Goal: Information Seeking & Learning: Find contact information

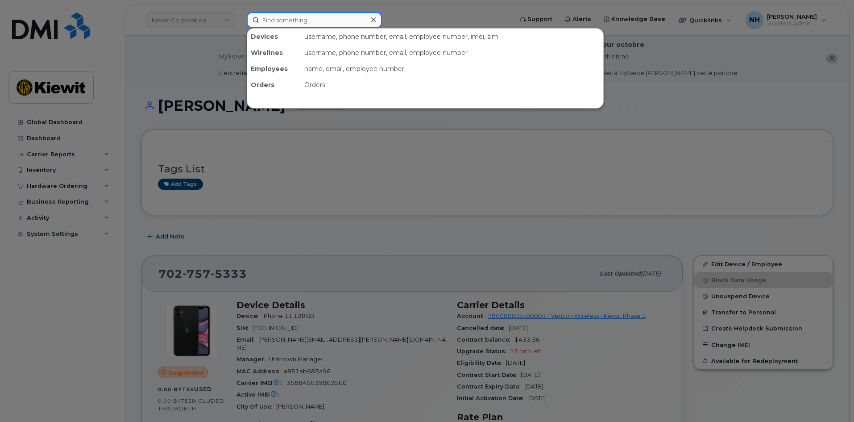
click at [348, 17] on input at bounding box center [314, 20] width 135 height 16
paste input "514058"
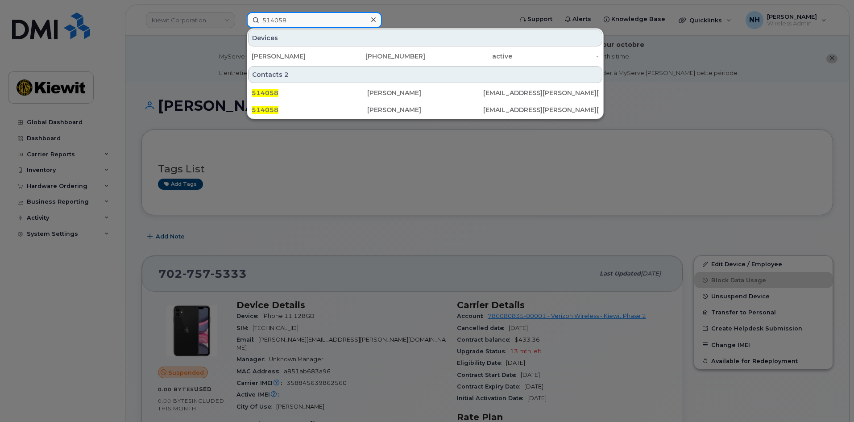
type input "514058"
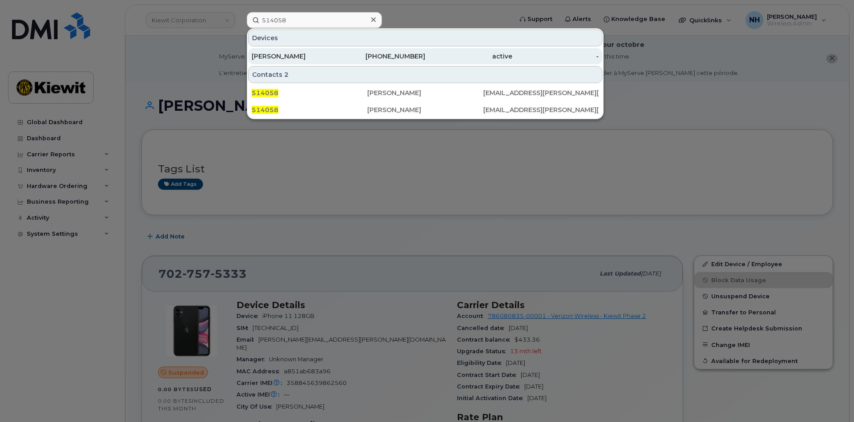
click at [378, 55] on div "[PHONE_NUMBER]" at bounding box center [382, 56] width 87 height 9
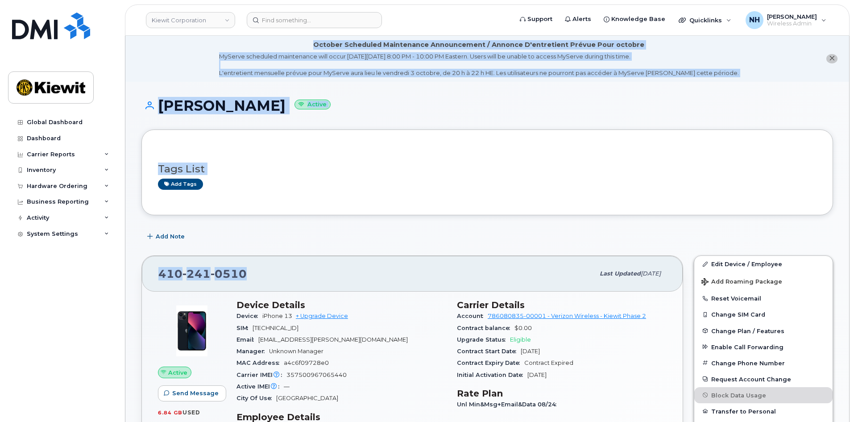
drag, startPoint x: 182, startPoint y: 268, endPoint x: 97, endPoint y: 267, distance: 84.8
click at [274, 267] on div "[PHONE_NUMBER]" at bounding box center [376, 273] width 436 height 19
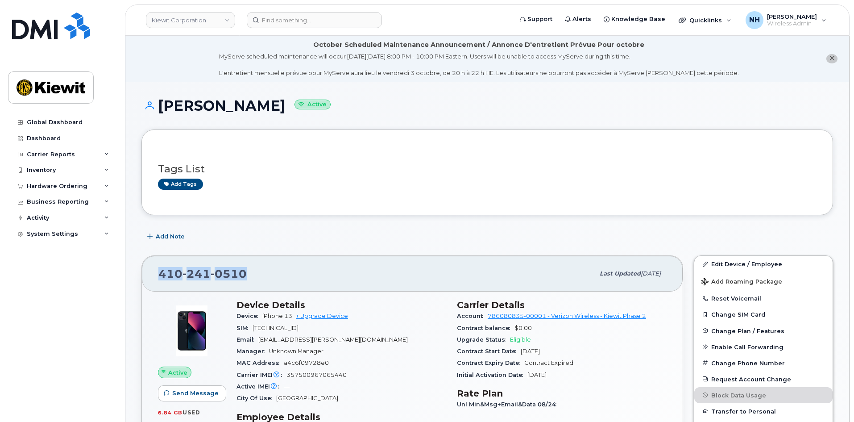
drag, startPoint x: 249, startPoint y: 276, endPoint x: 146, endPoint y: 276, distance: 102.6
click at [146, 276] on div "410 241 0510 Last updated Sep 06, 2025" at bounding box center [412, 274] width 541 height 36
copy span "410 241 0510"
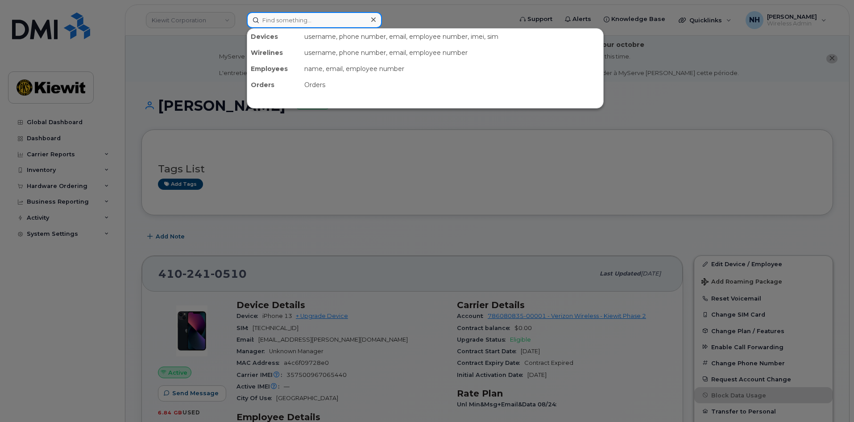
click at [342, 21] on input at bounding box center [314, 20] width 135 height 16
paste input "407443"
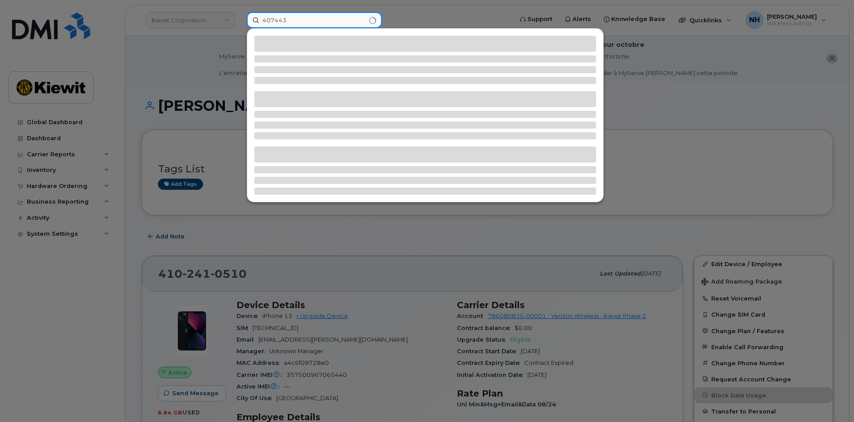
type input "407443"
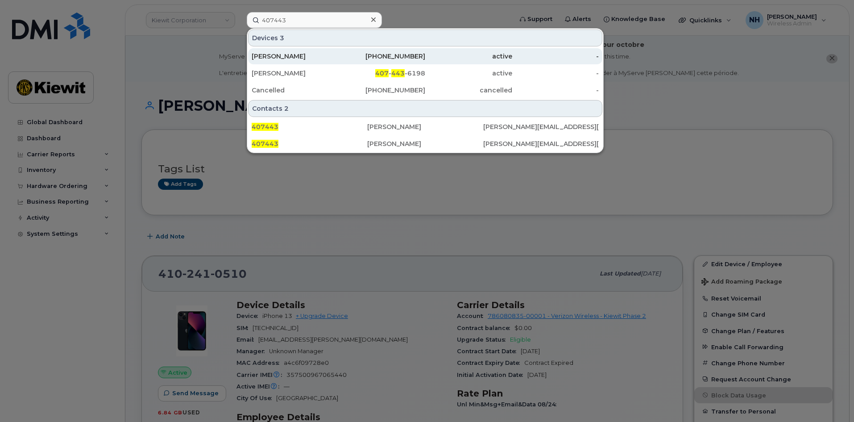
click at [358, 57] on div "780-238-2591" at bounding box center [382, 56] width 87 height 9
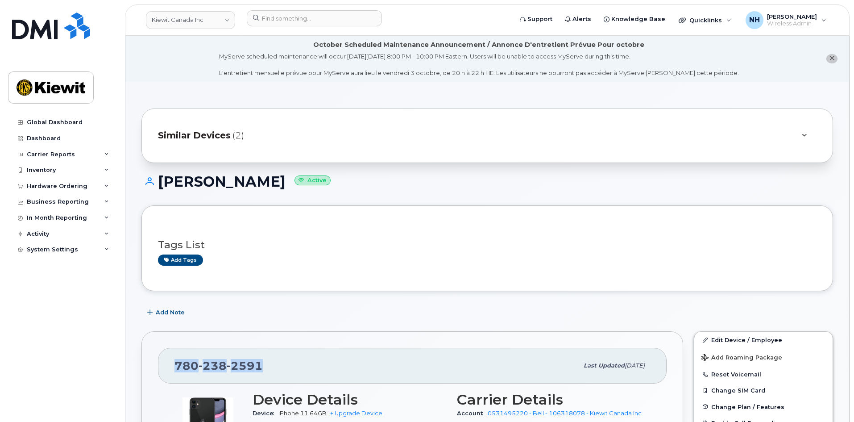
drag, startPoint x: 253, startPoint y: 369, endPoint x: 160, endPoint y: 369, distance: 93.3
click at [160, 369] on div "[PHONE_NUMBER] Last updated [DATE]" at bounding box center [412, 366] width 509 height 36
copy span "[PHONE_NUMBER]"
drag, startPoint x: 257, startPoint y: 183, endPoint x: 160, endPoint y: 182, distance: 97.3
click at [160, 182] on h1 "[PERSON_NAME] Active" at bounding box center [487, 182] width 692 height 16
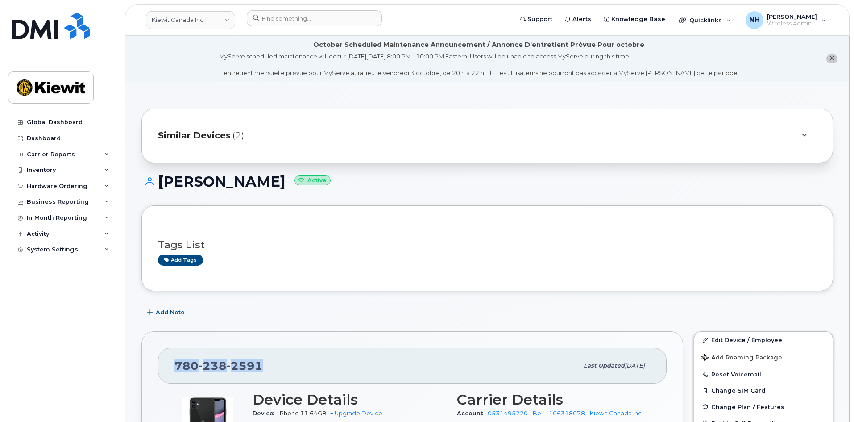
copy h1 "[PERSON_NAME]"
